Goal: Register for event/course: Sign up to attend an event or enroll in a course

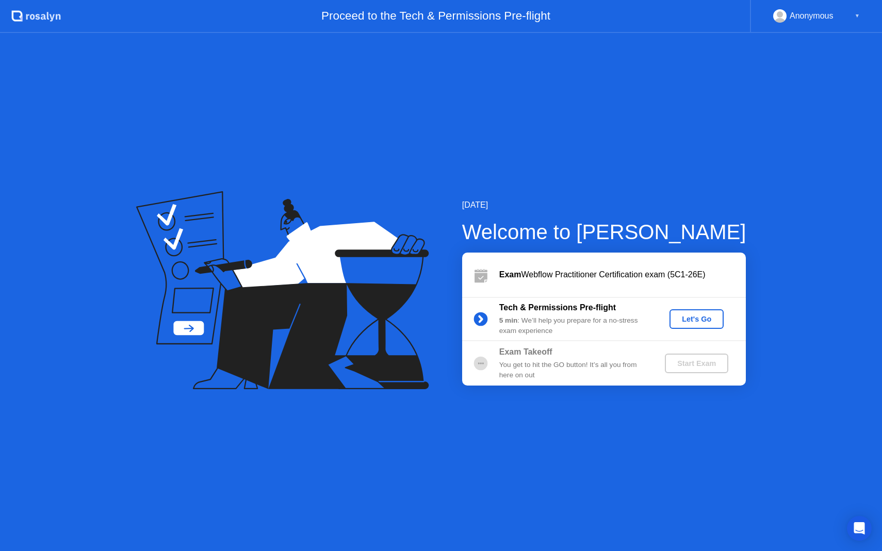
click at [691, 315] on div "Let's Go" at bounding box center [697, 319] width 46 height 8
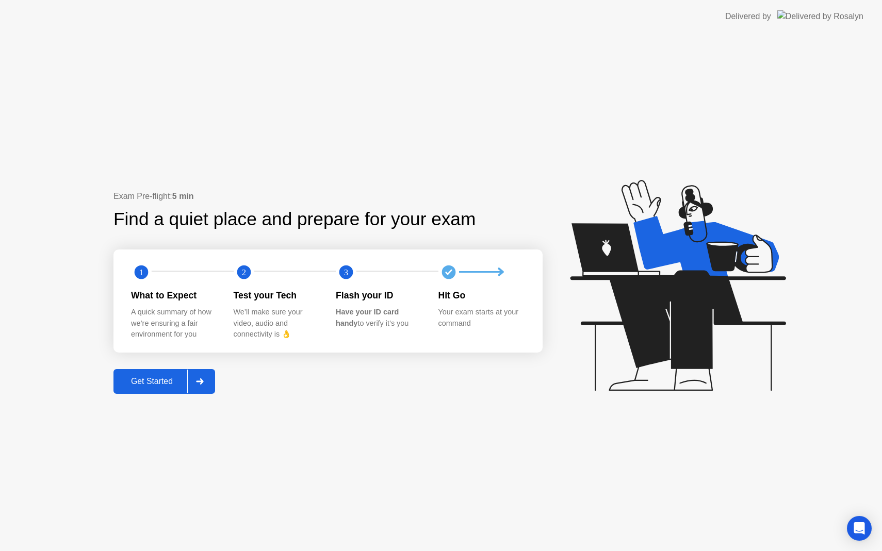
click at [174, 380] on div "Get Started" at bounding box center [152, 381] width 71 height 9
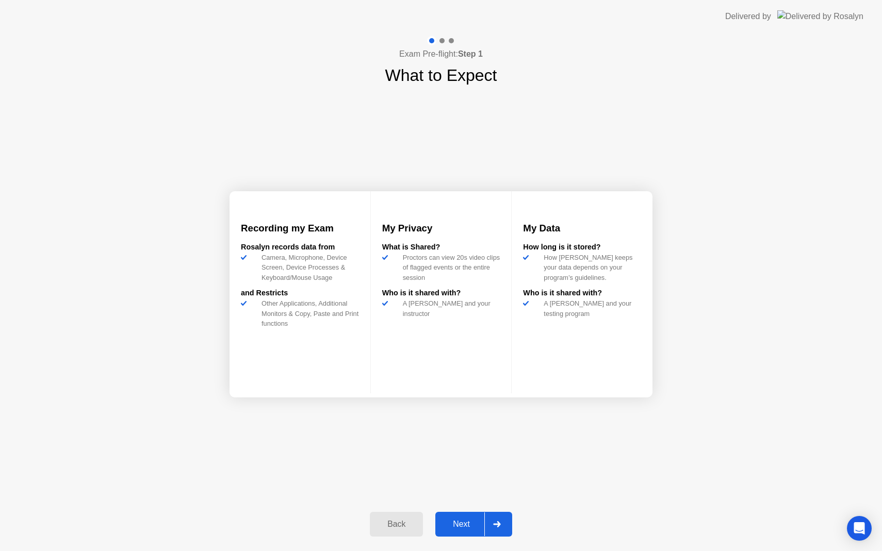
click at [463, 527] on div "Next" at bounding box center [462, 524] width 46 height 9
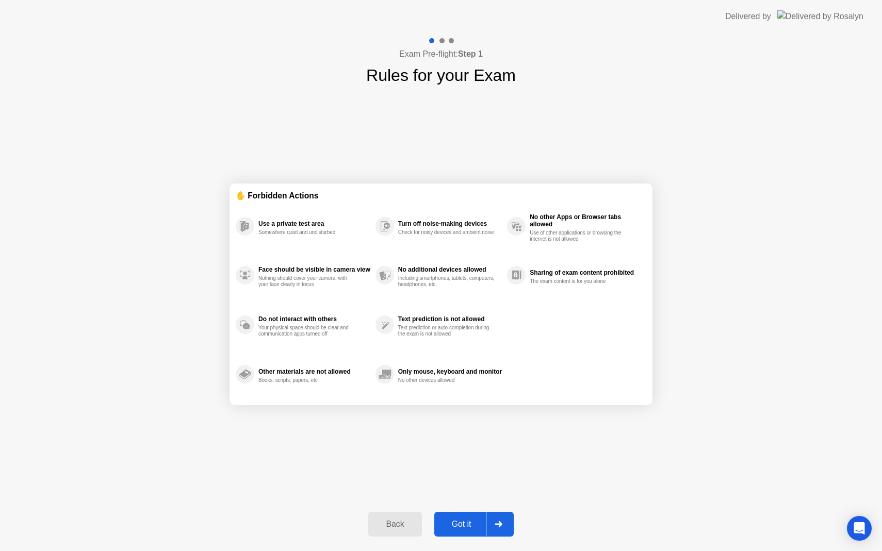
click at [463, 527] on div "Got it" at bounding box center [461, 524] width 48 height 9
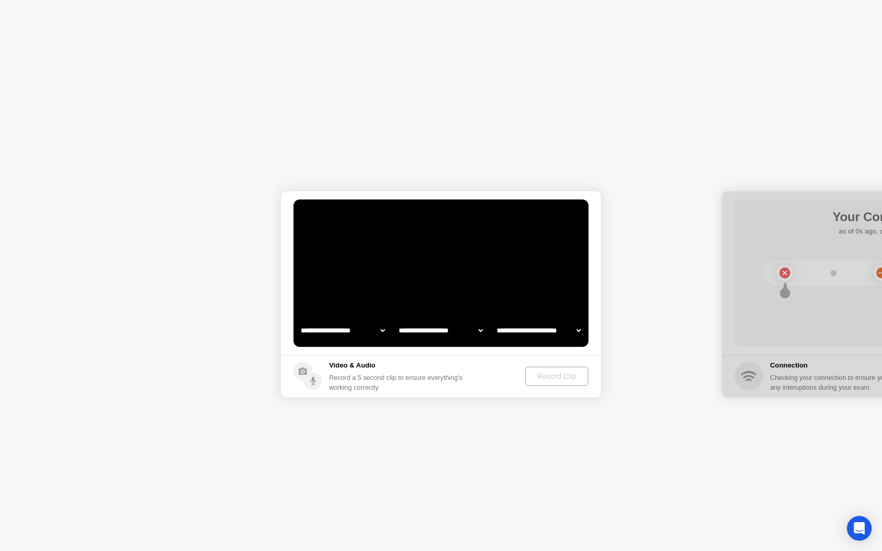
select select "**********"
select select "*******"
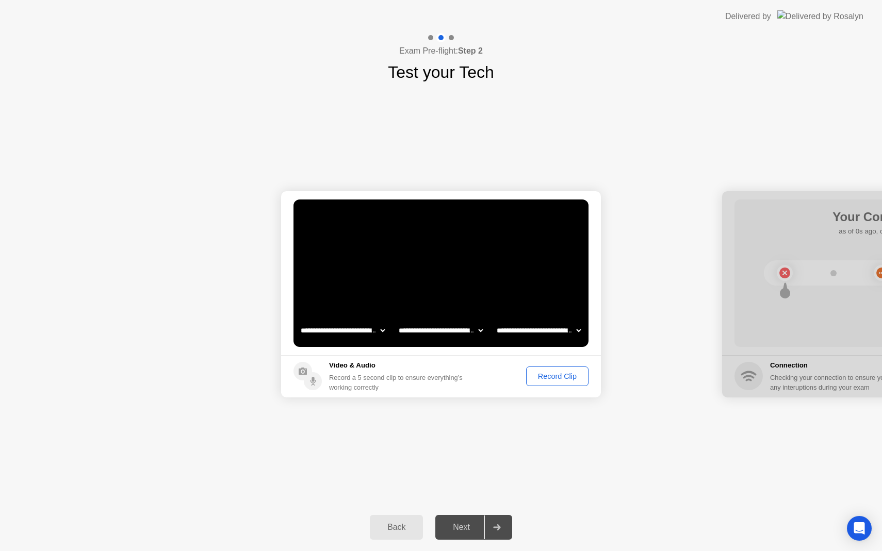
click at [551, 381] on div "Record Clip" at bounding box center [557, 376] width 55 height 8
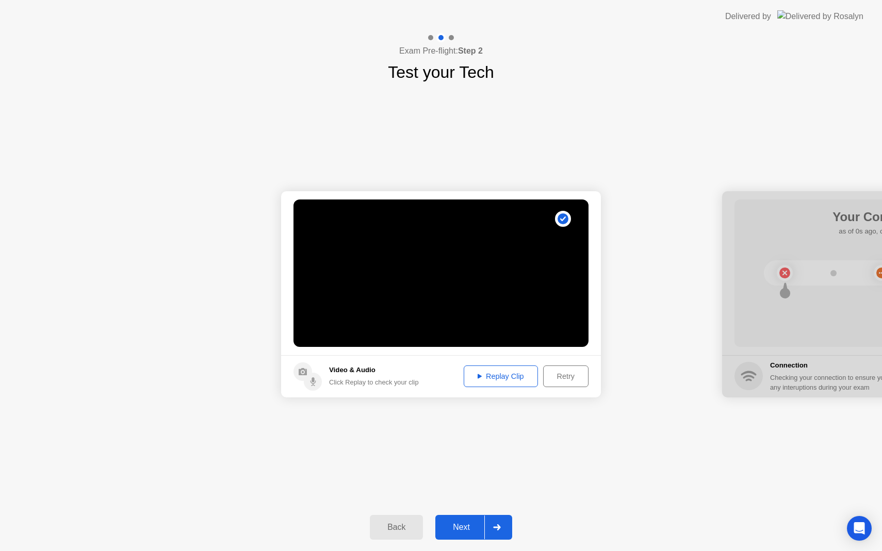
click at [512, 379] on div "Replay Clip" at bounding box center [500, 376] width 67 height 8
click at [469, 523] on div "Next" at bounding box center [462, 527] width 46 height 9
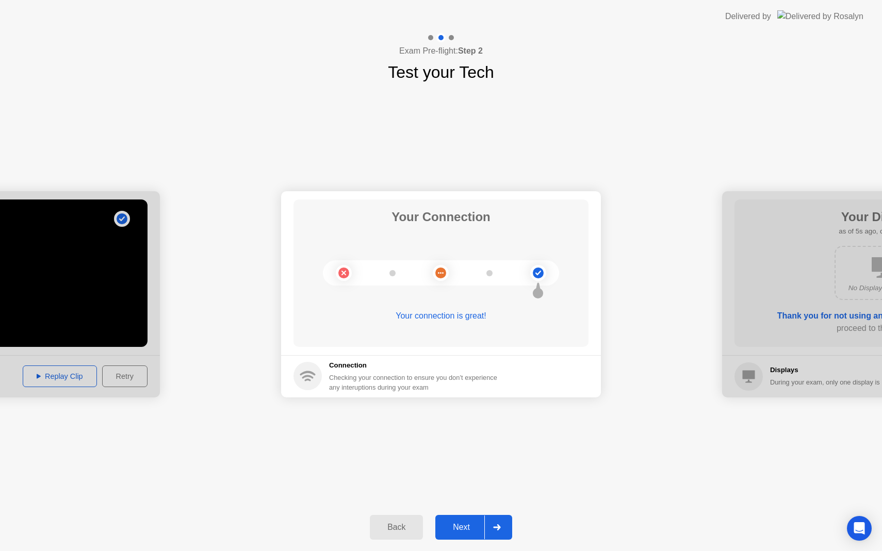
click at [472, 530] on div "Next" at bounding box center [462, 527] width 46 height 9
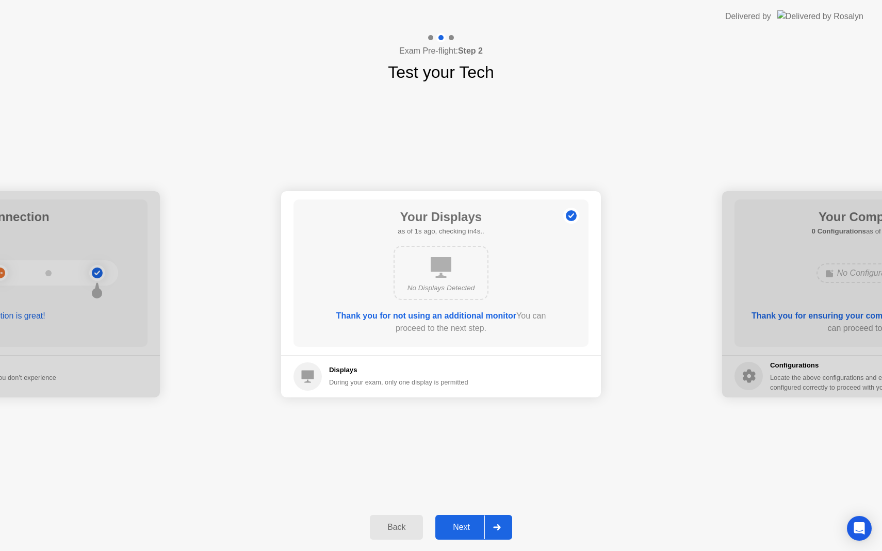
click at [475, 531] on div "Next" at bounding box center [462, 527] width 46 height 9
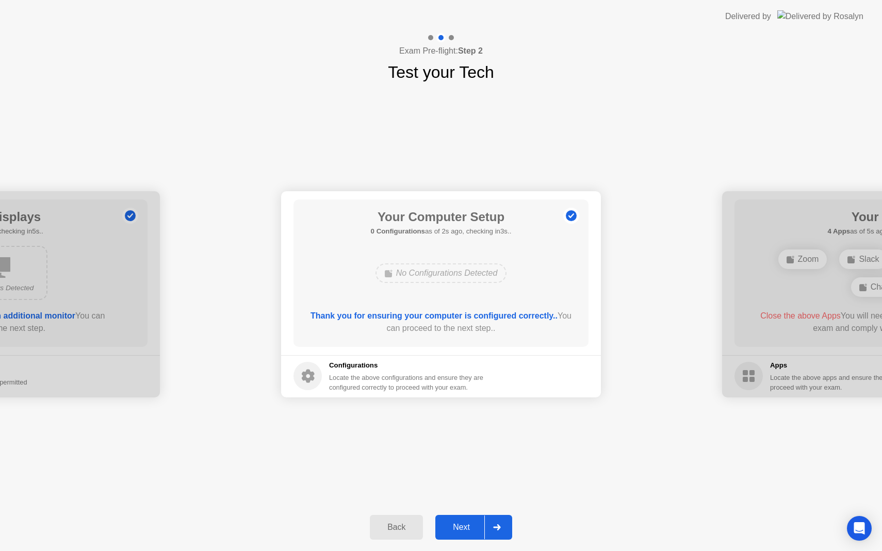
click at [475, 531] on div "Next" at bounding box center [462, 527] width 46 height 9
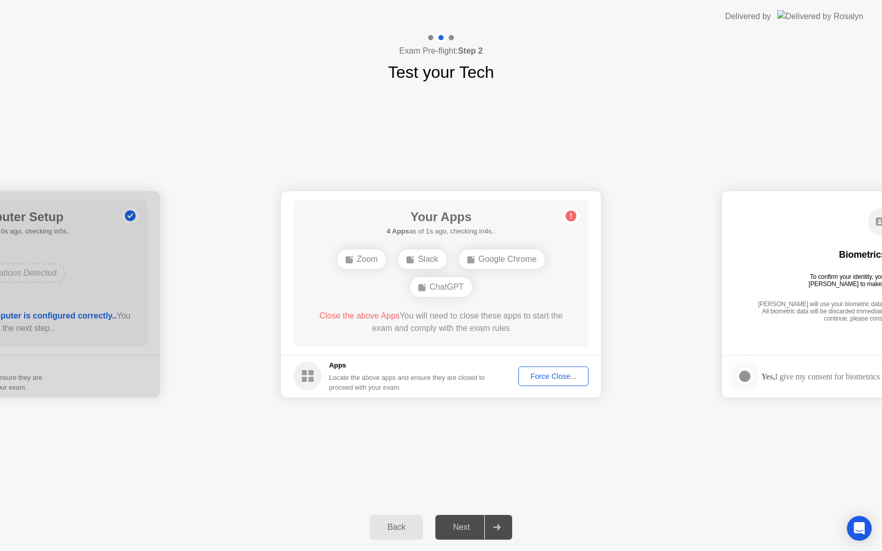
click at [554, 376] on div "Force Close..." at bounding box center [553, 376] width 63 height 8
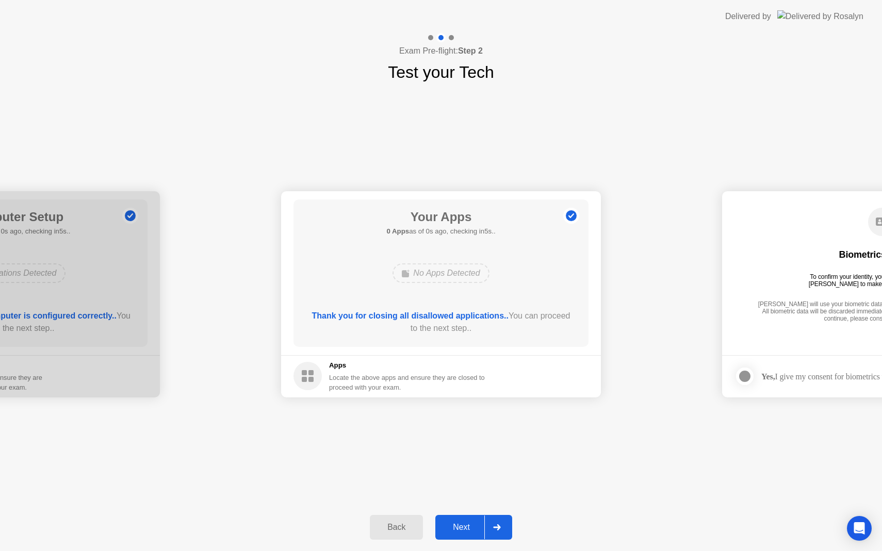
click at [460, 530] on div "Next" at bounding box center [462, 527] width 46 height 9
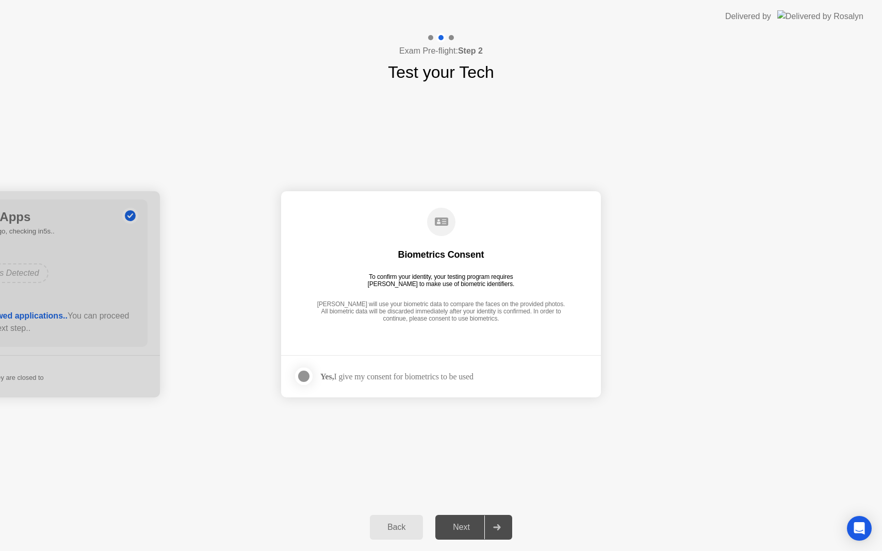
click at [429, 377] on div "Yes, I give my consent for biometrics to be used" at bounding box center [396, 377] width 153 height 10
click at [302, 374] on div at bounding box center [304, 376] width 12 height 12
click at [471, 530] on div "Next" at bounding box center [462, 527] width 46 height 9
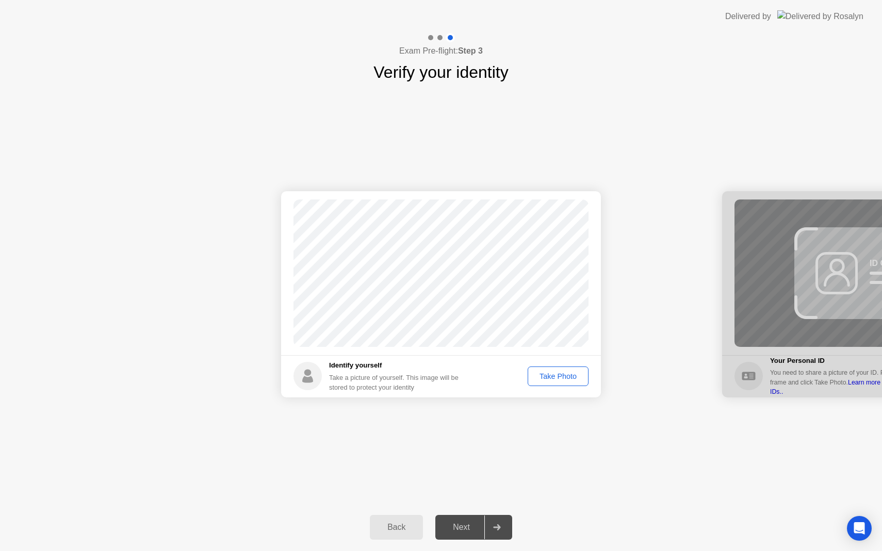
click at [698, 10] on header "Delivered by" at bounding box center [441, 16] width 882 height 33
click at [553, 374] on div "Take Photo" at bounding box center [558, 376] width 54 height 8
click at [459, 527] on div "Next" at bounding box center [462, 527] width 46 height 9
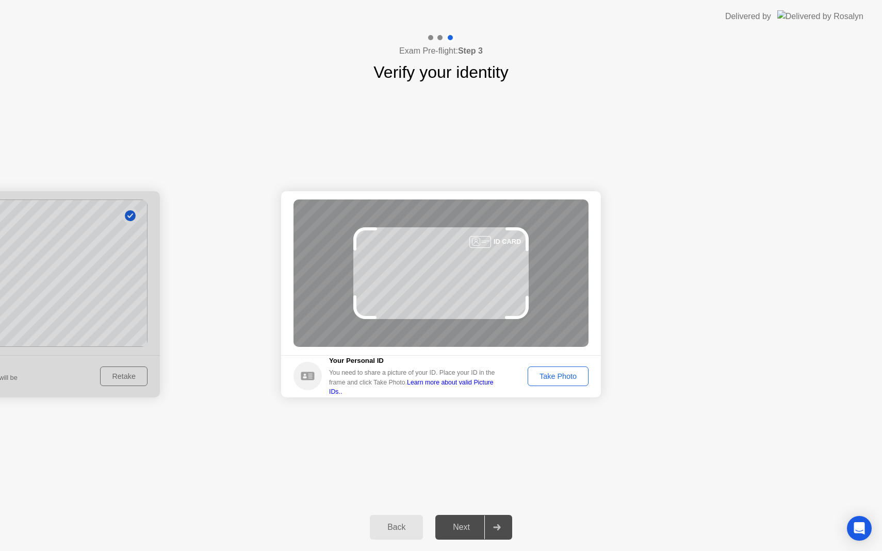
click at [561, 375] on div "Take Photo" at bounding box center [558, 376] width 54 height 8
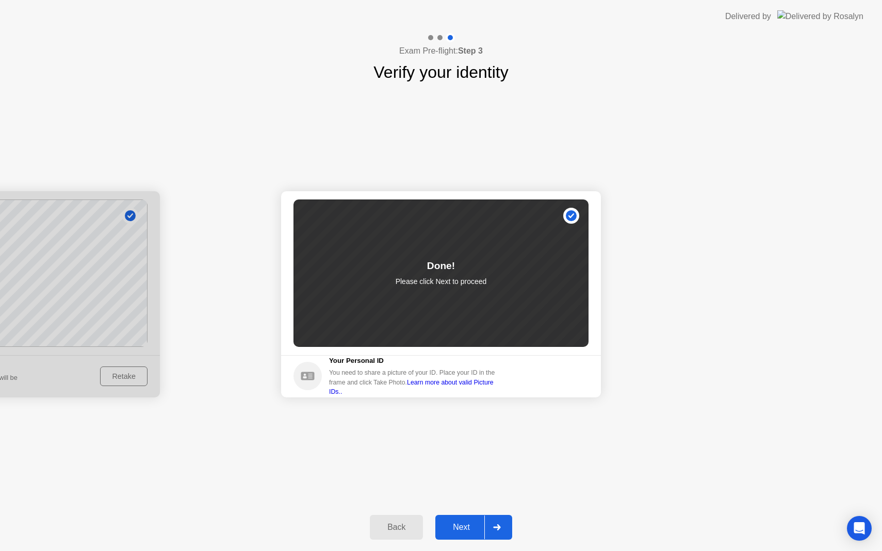
click at [462, 517] on button "Next" at bounding box center [473, 527] width 77 height 25
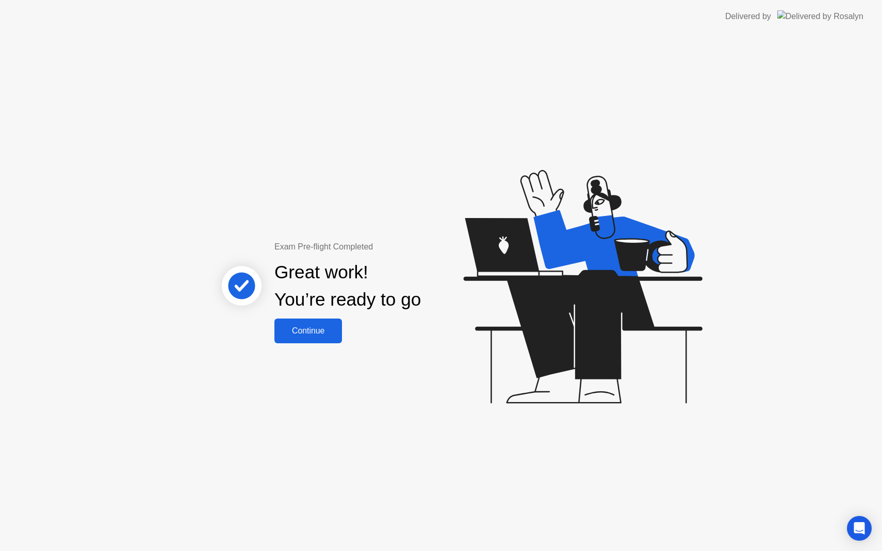
click at [319, 322] on button "Continue" at bounding box center [308, 331] width 68 height 25
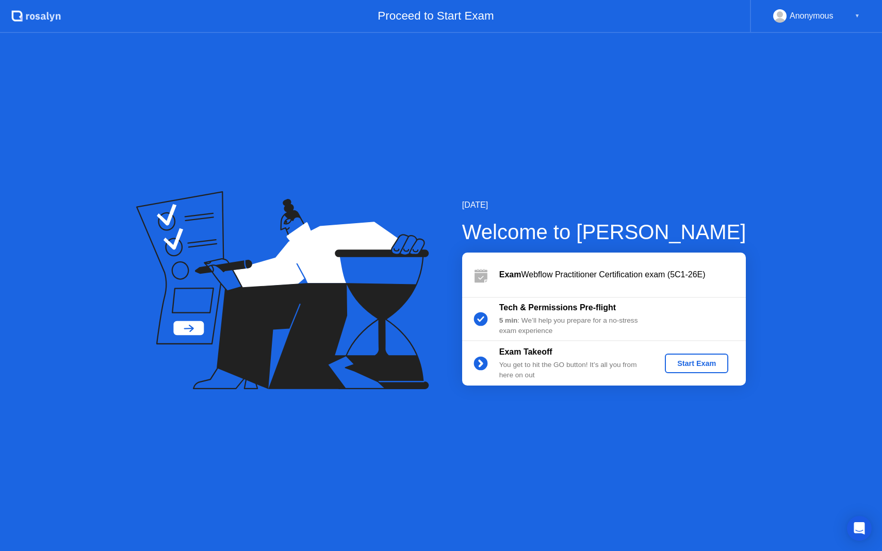
click at [690, 365] on div "Start Exam" at bounding box center [696, 364] width 55 height 8
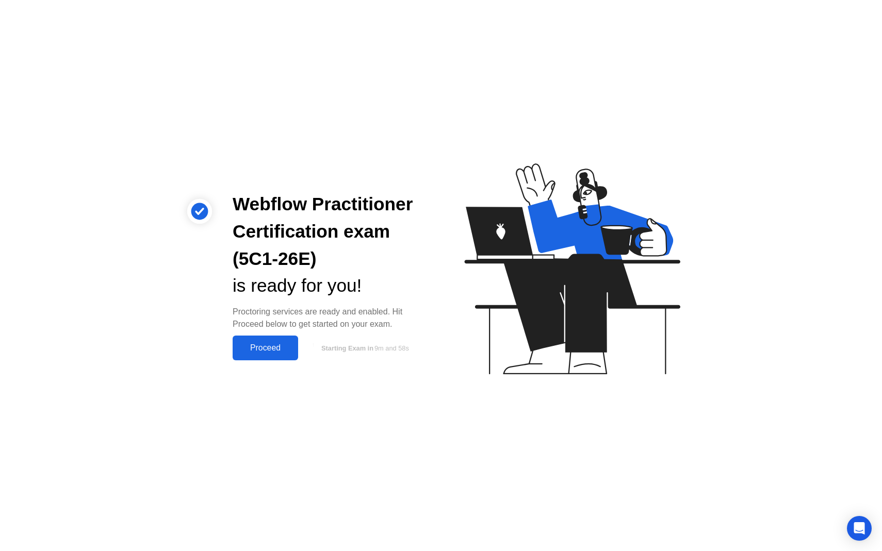
click at [265, 349] on div "Proceed" at bounding box center [265, 348] width 59 height 9
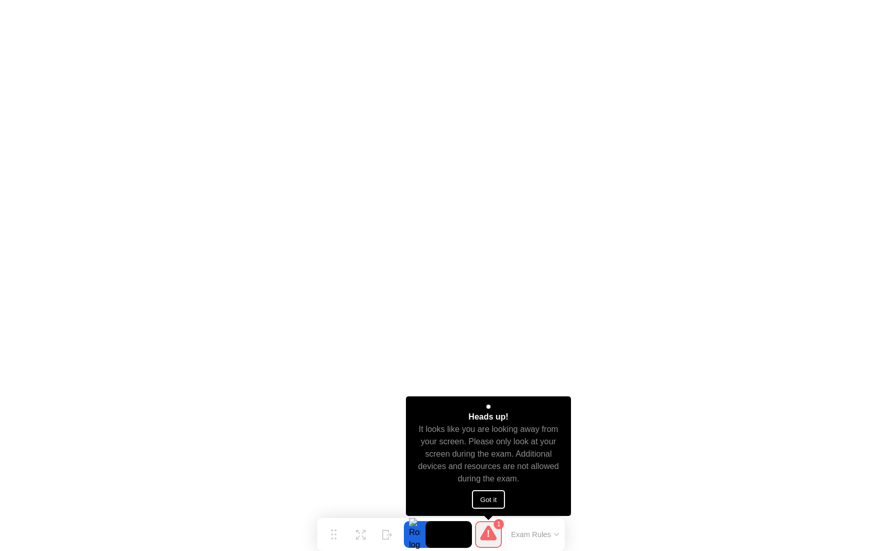
click at [490, 500] on button "Got it" at bounding box center [488, 500] width 33 height 19
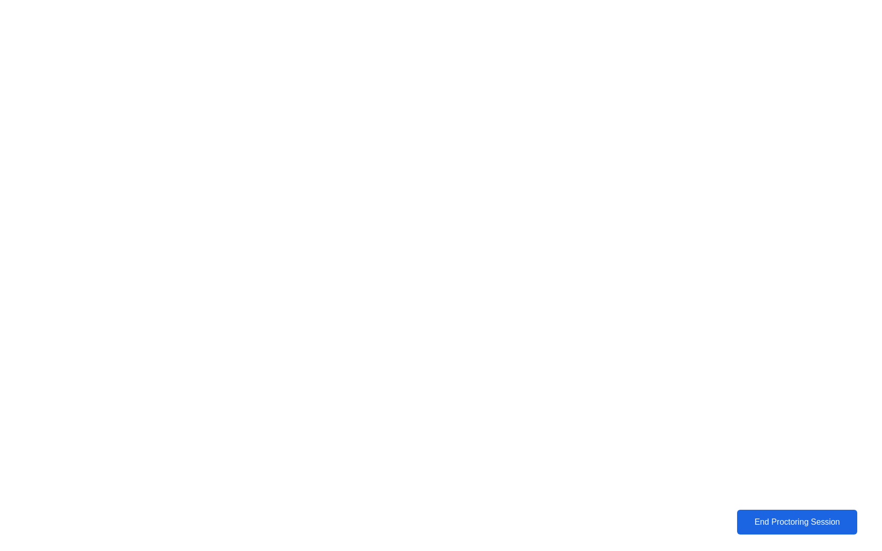
click at [786, 530] on button "End Proctoring Session" at bounding box center [797, 522] width 120 height 25
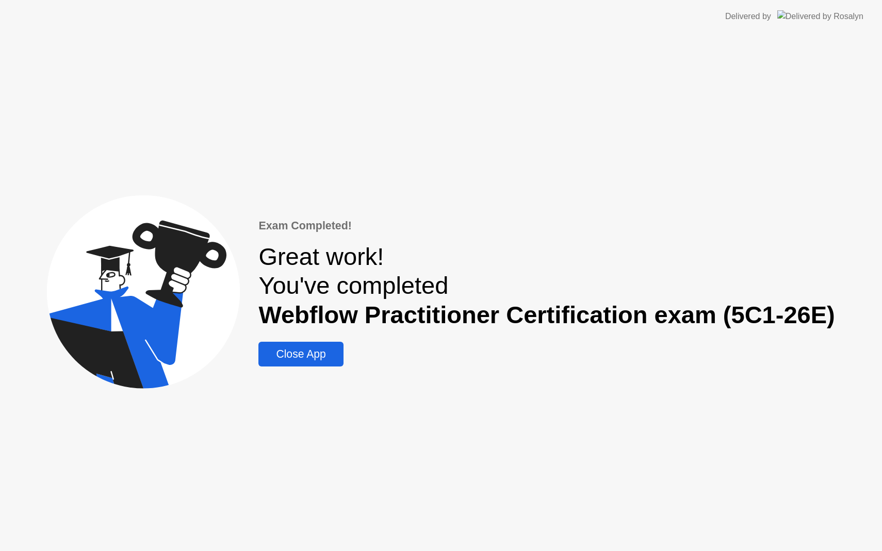
click at [311, 351] on div "Close App" at bounding box center [301, 354] width 78 height 12
